Goal: Leave review/rating

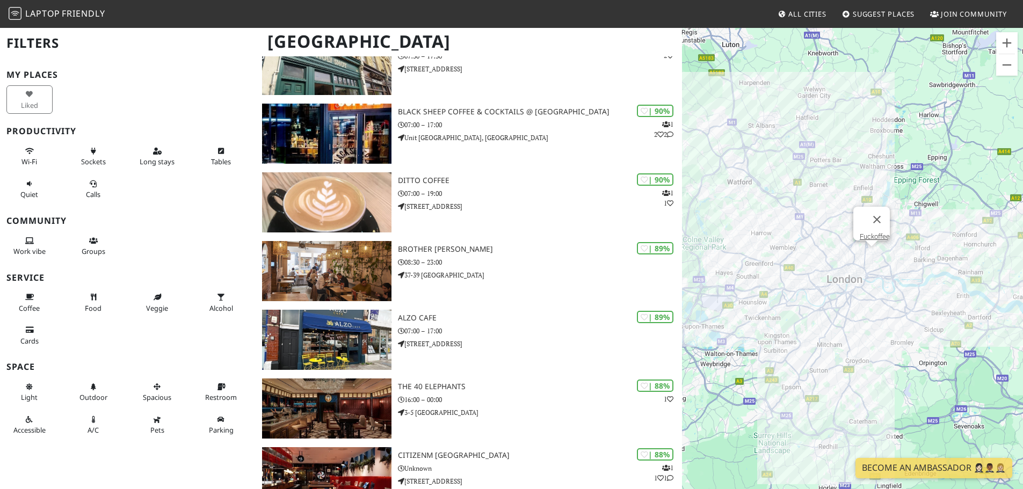
scroll to position [644, 0]
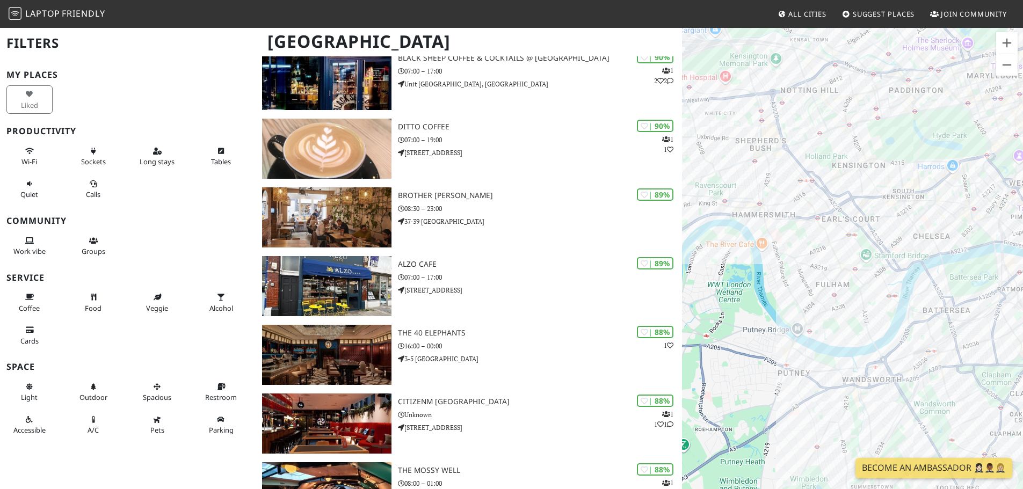
drag, startPoint x: 773, startPoint y: 312, endPoint x: 891, endPoint y: 286, distance: 120.9
click at [891, 286] on div at bounding box center [852, 271] width 341 height 489
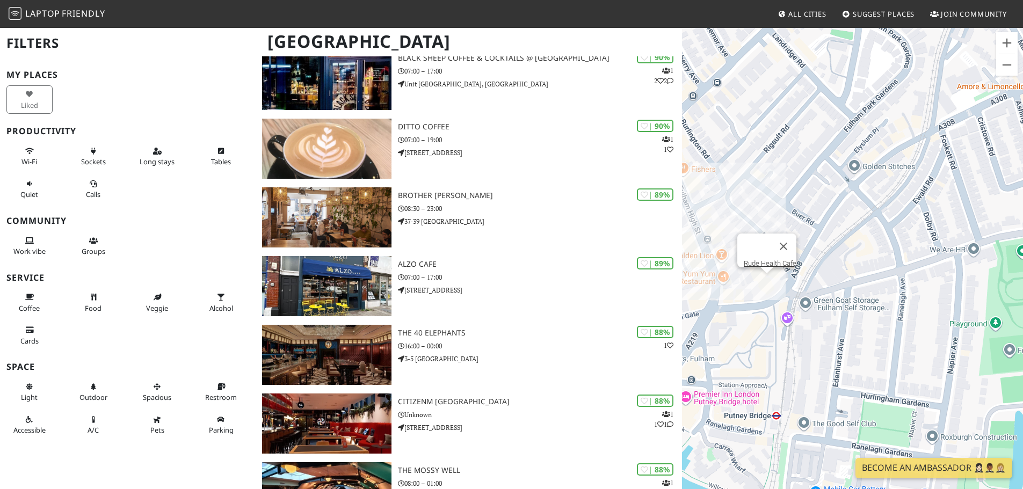
click at [768, 282] on div "Rude Health Cafe" at bounding box center [852, 271] width 341 height 489
click at [764, 259] on link "Rude Health Cafe" at bounding box center [770, 263] width 53 height 8
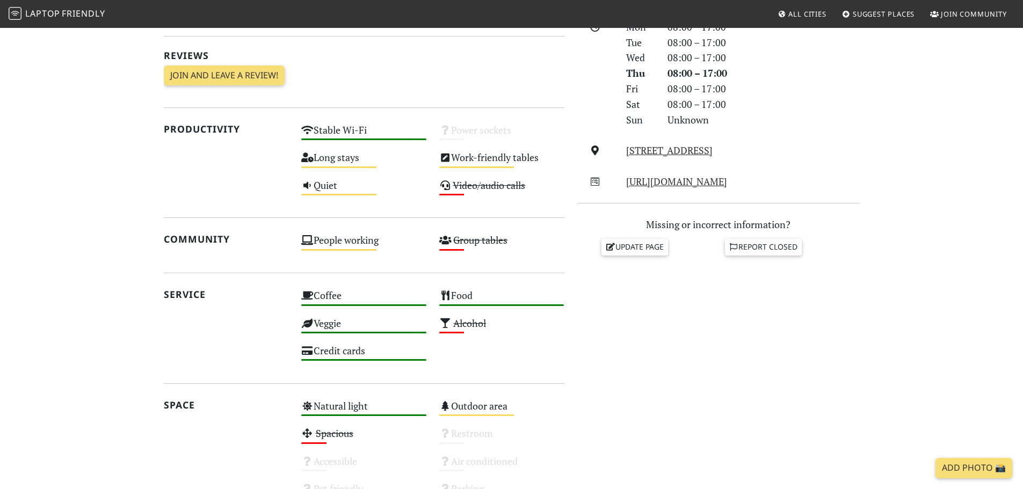
scroll to position [268, 0]
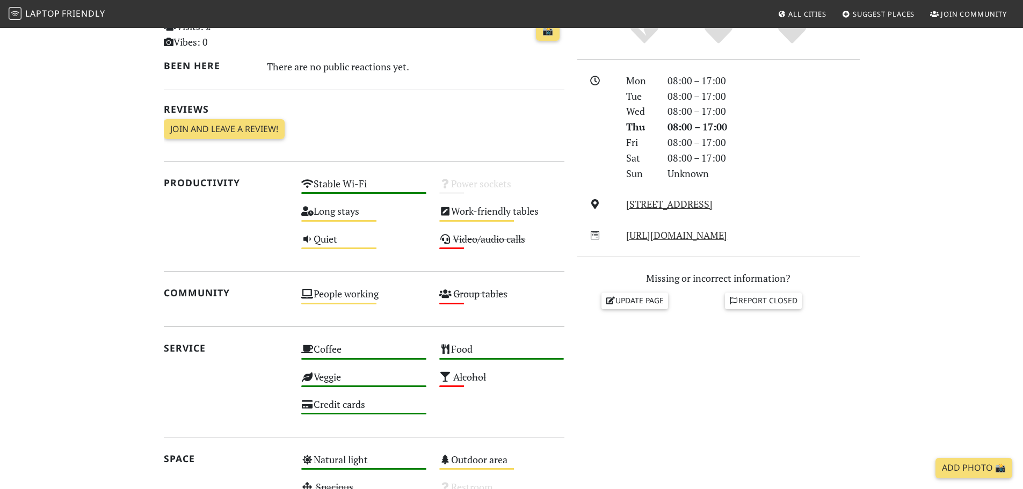
click at [756, 403] on div "Do you like working from here? Mon 08:00 – 17:00 Tue 08:00 – 17:00 Wed 08:00 – …" at bounding box center [718, 278] width 295 height 567
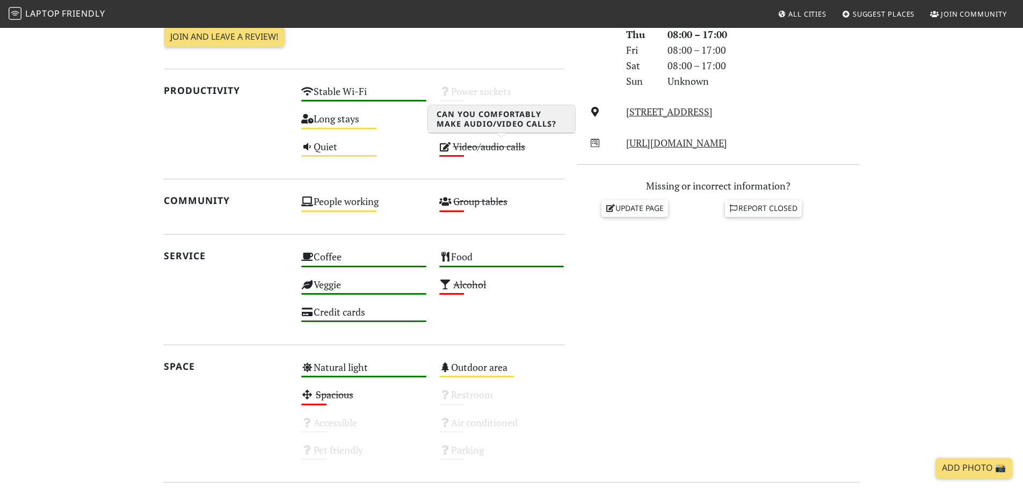
scroll to position [215, 0]
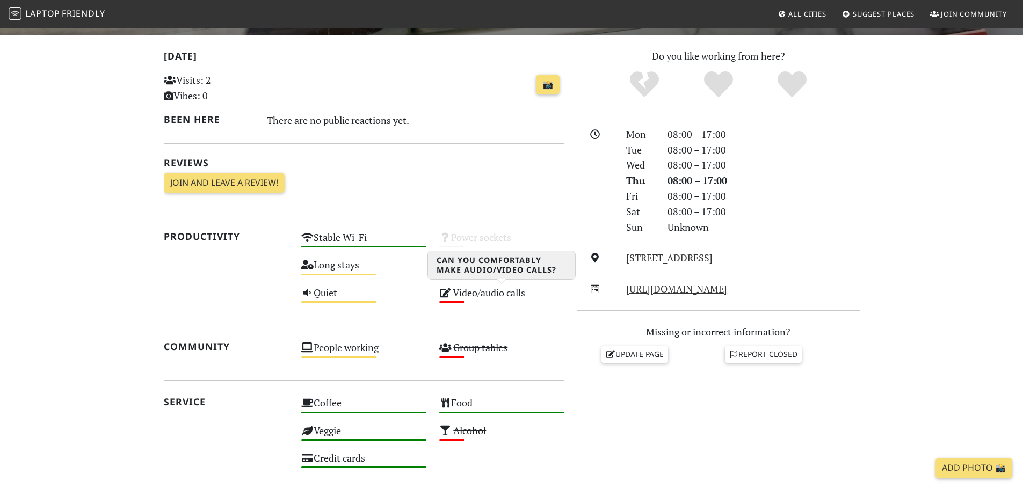
click at [467, 293] on s "Video/audio calls" at bounding box center [489, 292] width 72 height 13
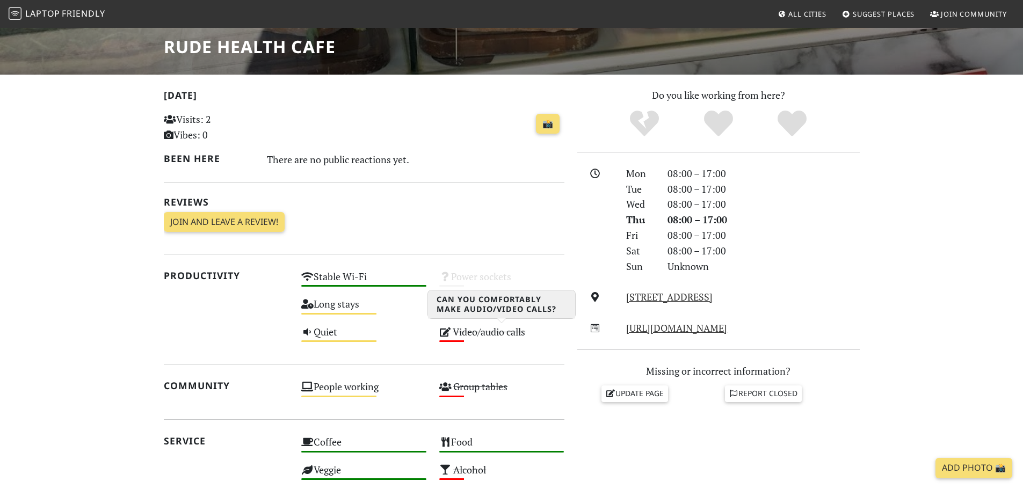
scroll to position [229, 0]
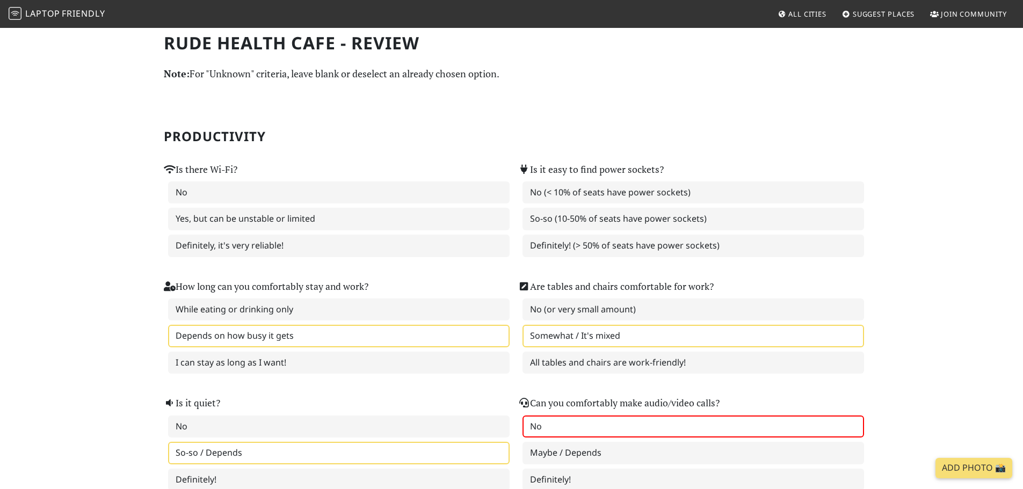
scroll to position [106, 0]
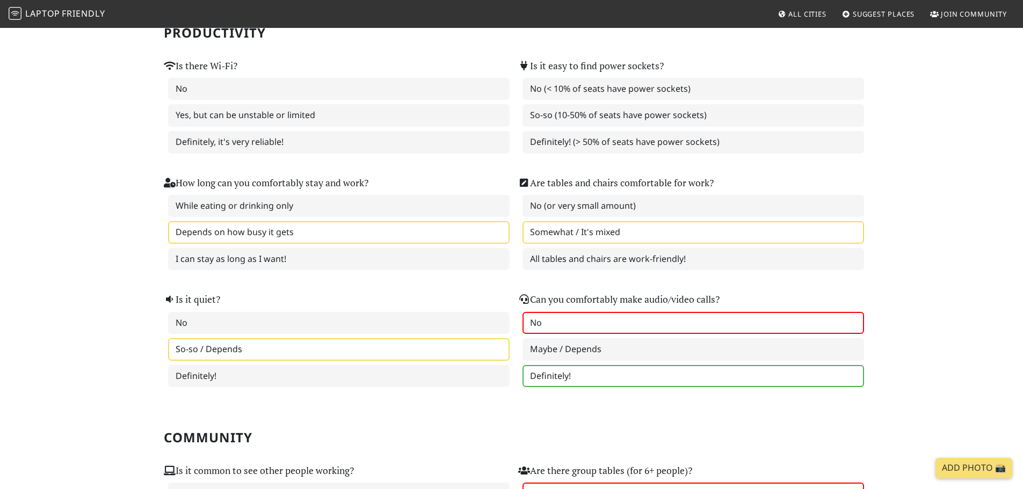
click at [620, 371] on label "Definitely!" at bounding box center [692, 376] width 341 height 23
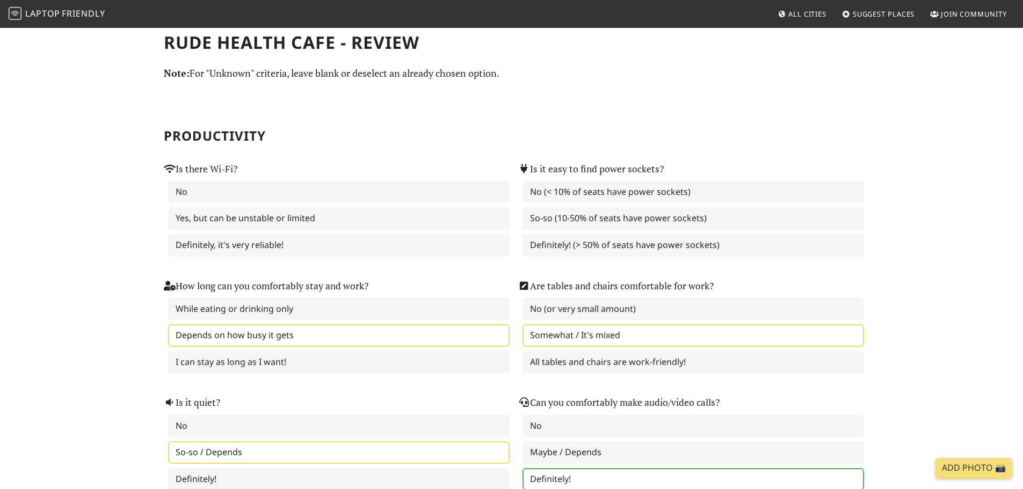
scroll to position [0, 0]
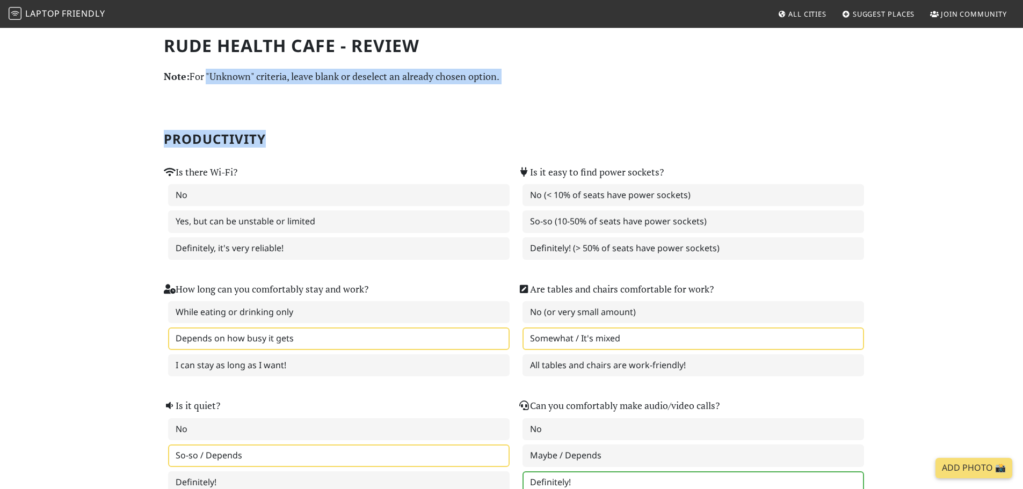
drag, startPoint x: 204, startPoint y: 82, endPoint x: 525, endPoint y: 98, distance: 321.4
click at [535, 100] on section "Productivity Is there Wi-Fi? No Yes, but can be unstable or limited Definitely,…" at bounding box center [512, 295] width 696 height 405
